Goal: Information Seeking & Learning: Learn about a topic

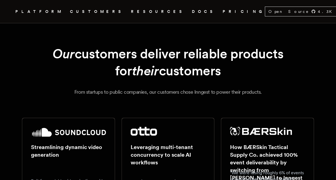
scroll to position [82, 0]
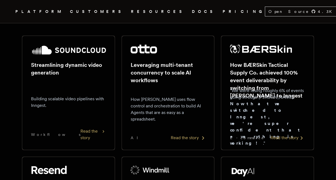
click at [145, 49] on img at bounding box center [144, 49] width 26 height 9
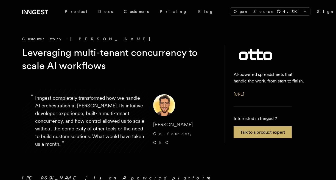
click at [239, 93] on link "ottogrid.ai" at bounding box center [239, 94] width 10 height 5
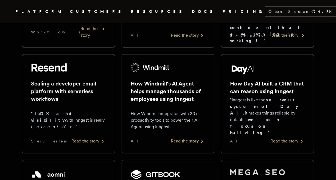
scroll to position [82, 0]
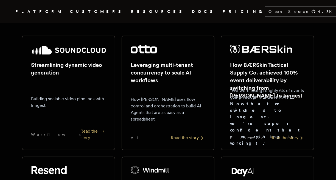
click at [223, 11] on link "PRICING" at bounding box center [244, 11] width 42 height 7
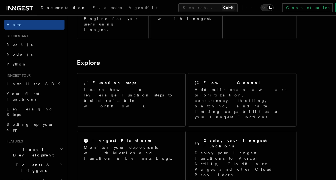
scroll to position [519, 0]
